Goal: Task Accomplishment & Management: Manage account settings

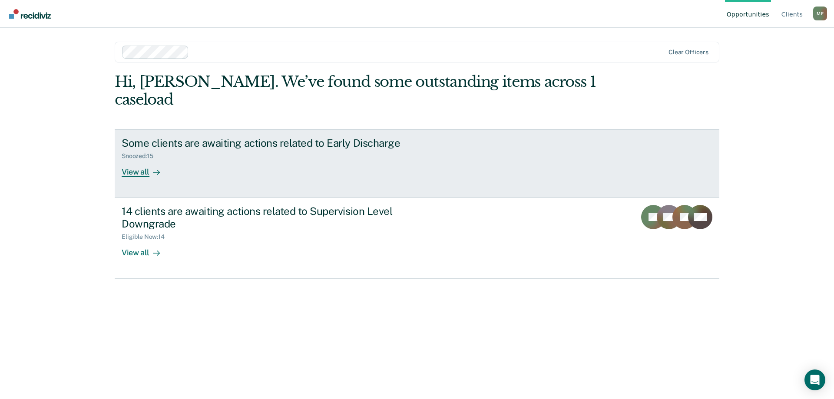
click at [142, 160] on div "View all" at bounding box center [146, 168] width 49 height 17
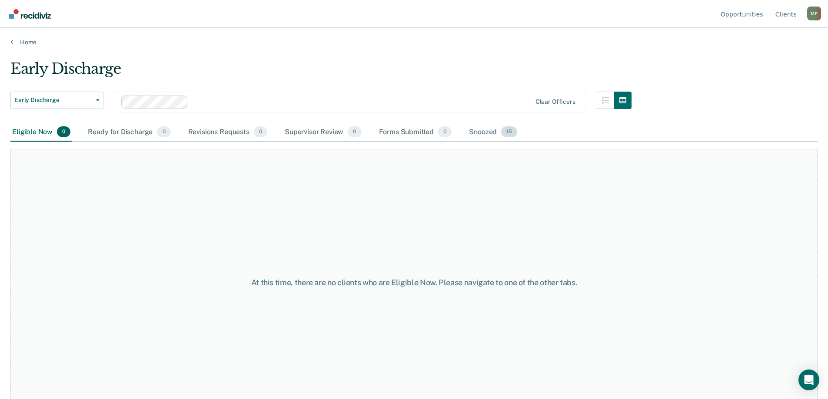
click at [481, 133] on div "Snoozed 15" at bounding box center [493, 132] width 52 height 19
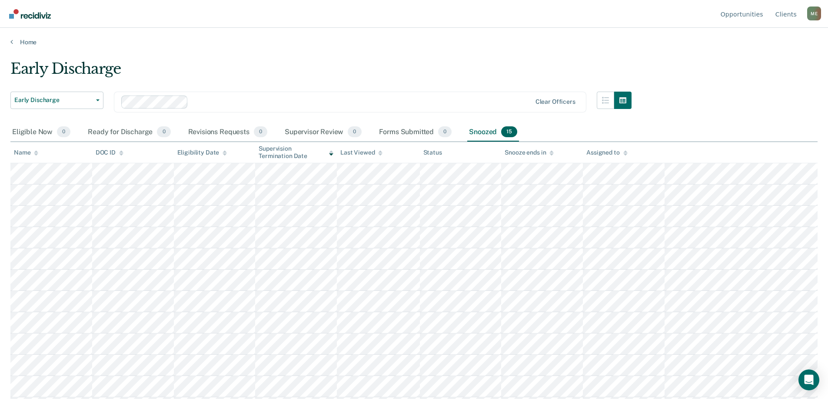
scroll to position [83, 0]
